Goal: Task Accomplishment & Management: Use online tool/utility

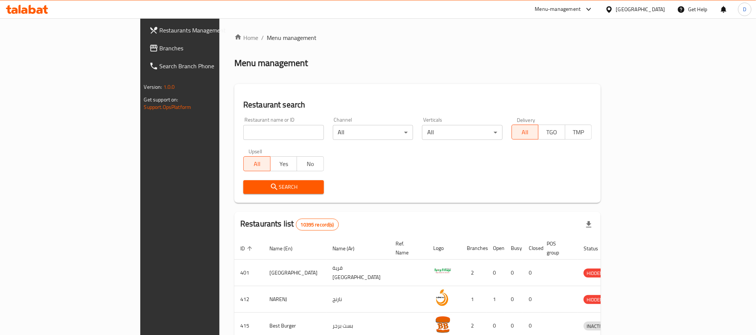
click at [243, 133] on input "search" at bounding box center [283, 132] width 81 height 15
paste input "[PERSON_NAME]"
type input "[PERSON_NAME]"
click button "Search" at bounding box center [283, 187] width 81 height 14
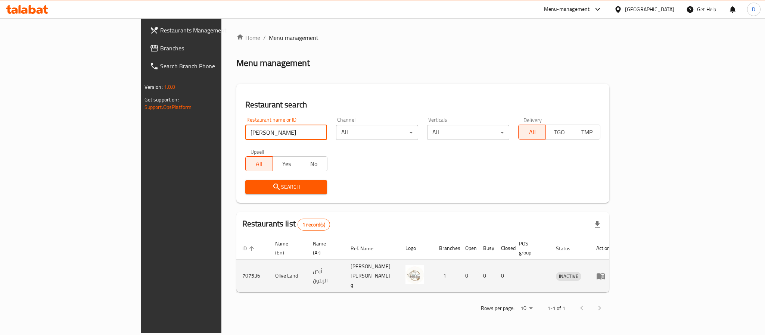
click at [605, 273] on icon "enhanced table" at bounding box center [601, 276] width 8 height 6
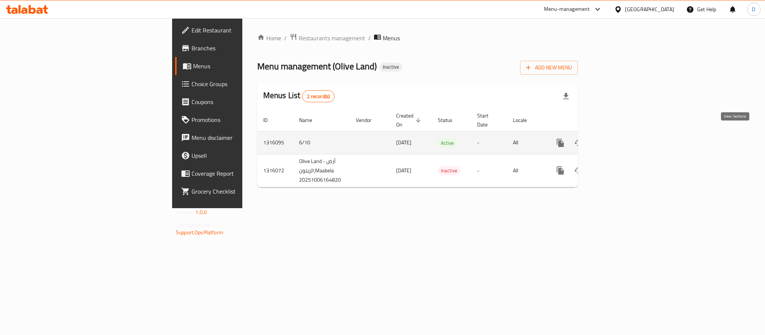
click at [619, 139] on icon "enhanced table" at bounding box center [614, 143] width 9 height 9
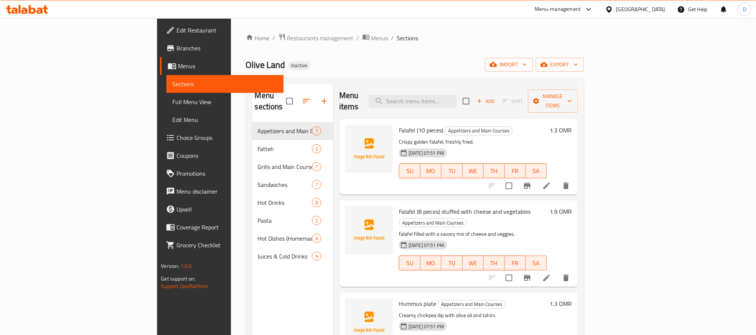
click at [172, 102] on span "Full Menu View" at bounding box center [224, 101] width 105 height 9
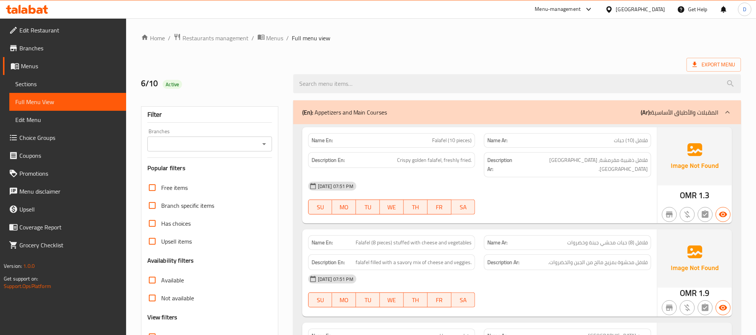
scroll to position [112, 0]
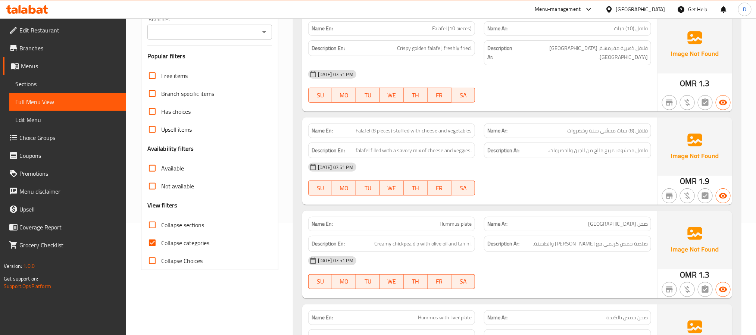
click at [204, 242] on span "Collapse categories" at bounding box center [185, 243] width 48 height 9
click at [161, 242] on input "Collapse categories" at bounding box center [152, 243] width 18 height 18
checkbox input "false"
click at [198, 221] on span "Collapse sections" at bounding box center [182, 225] width 43 height 9
click at [161, 221] on input "Collapse sections" at bounding box center [152, 225] width 18 height 18
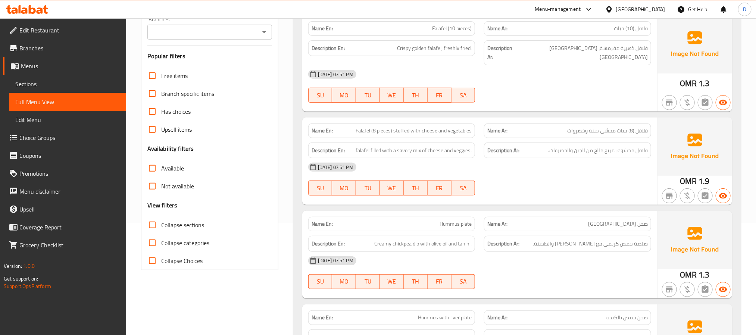
checkbox input "true"
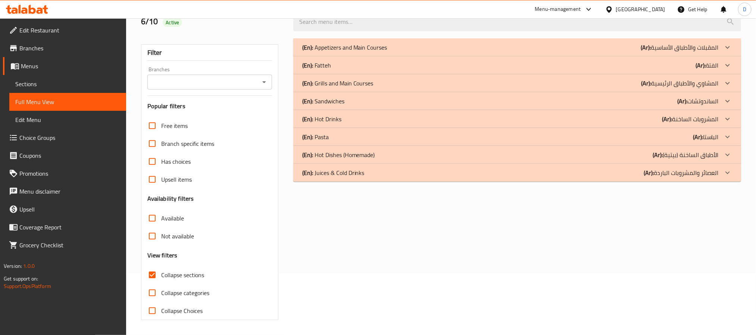
scroll to position [63, 0]
click at [569, 68] on div "(En): Fatteh (Ar): الفتة" at bounding box center [510, 65] width 417 height 9
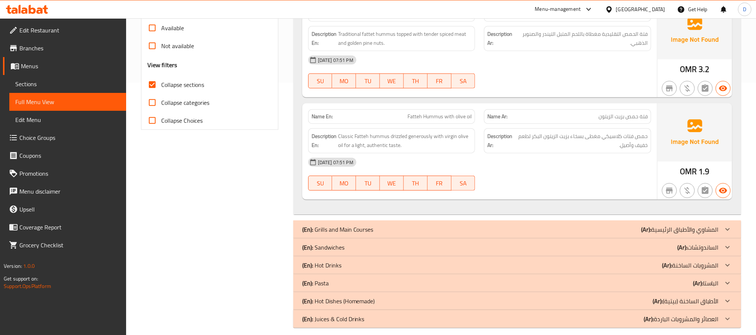
scroll to position [262, 0]
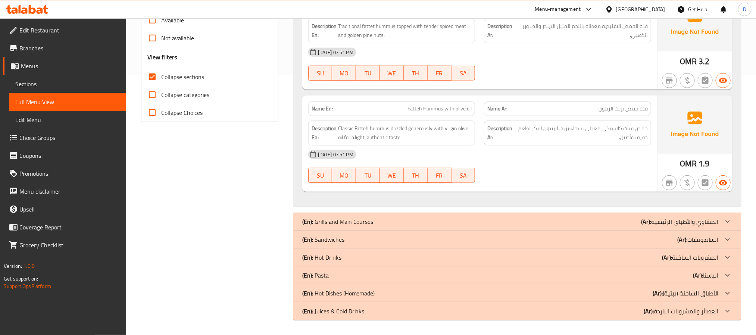
click at [597, 218] on div "(En): Grills and Main Courses (Ar): المشاوي والأطباق الرئيسية" at bounding box center [510, 221] width 417 height 9
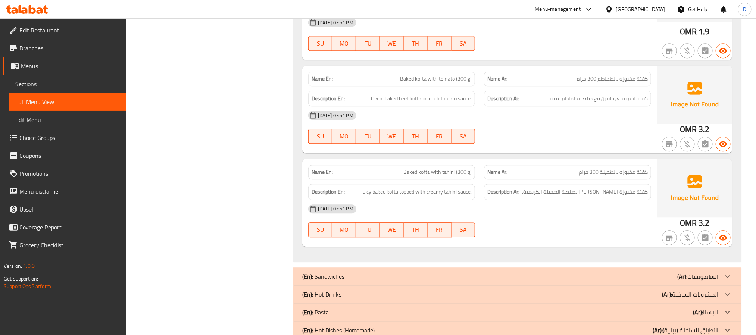
scroll to position [989, 0]
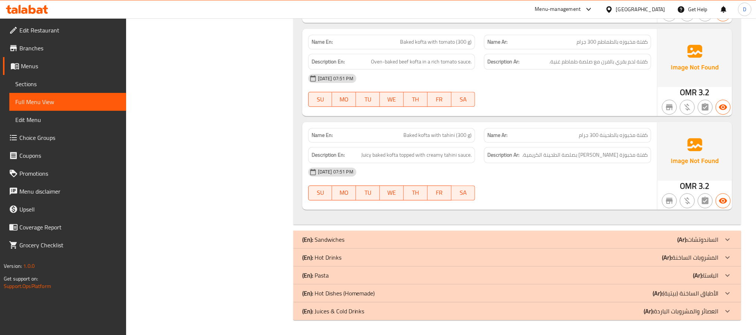
click at [587, 233] on div "(En): Sandwiches (Ar): الساندوتشات" at bounding box center [517, 240] width 448 height 18
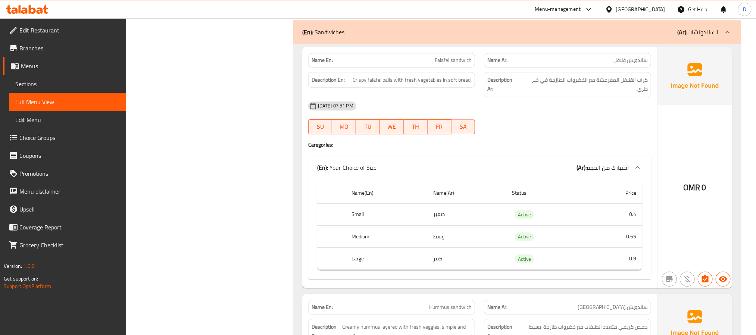
scroll to position [1213, 0]
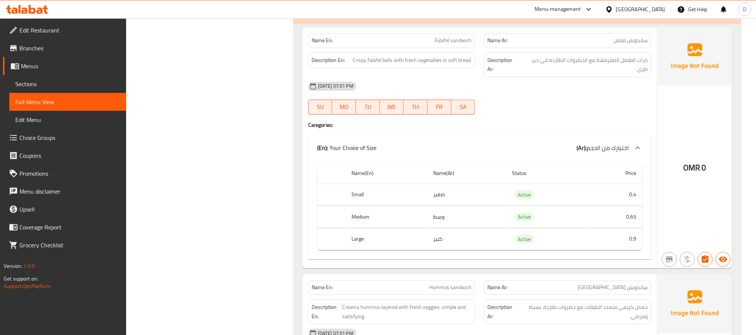
click at [589, 95] on div "[DATE] 07:51 PM" at bounding box center [480, 86] width 352 height 18
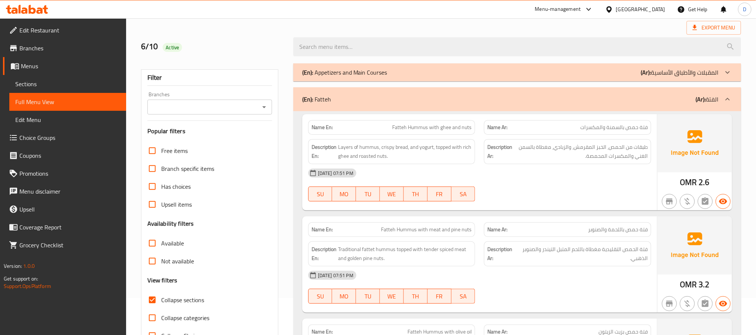
scroll to position [0, 0]
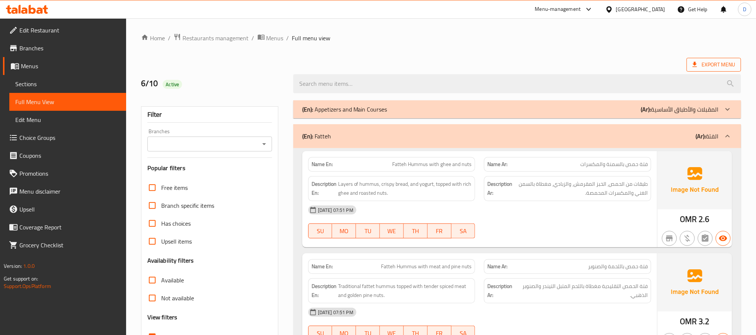
click at [699, 63] on icon at bounding box center [694, 64] width 7 height 7
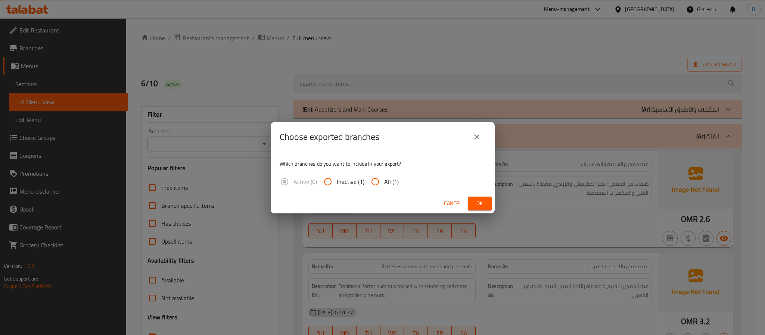
click at [477, 205] on span "Ok" at bounding box center [480, 203] width 12 height 9
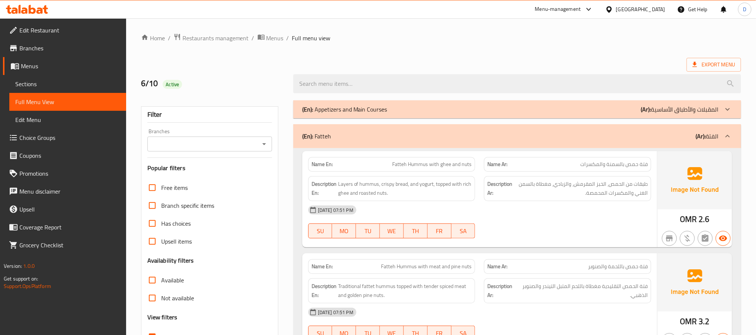
click at [464, 138] on div "(En): Fatteh (Ar): الفتة" at bounding box center [510, 136] width 417 height 9
